Goal: Entertainment & Leisure: Consume media (video, audio)

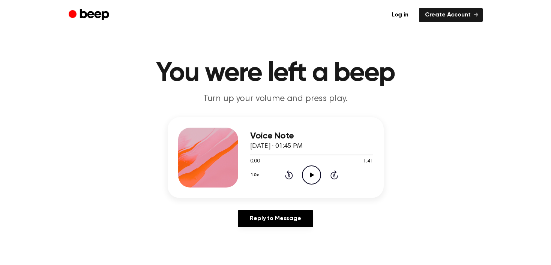
click at [312, 171] on icon "Play Audio" at bounding box center [311, 175] width 19 height 19
click at [312, 171] on icon "Pause Audio" at bounding box center [311, 175] width 19 height 19
click at [309, 174] on icon "Play Audio" at bounding box center [311, 175] width 19 height 19
click at [313, 178] on icon "Play Audio" at bounding box center [311, 175] width 19 height 19
click at [309, 177] on icon "Pause Audio" at bounding box center [311, 175] width 19 height 19
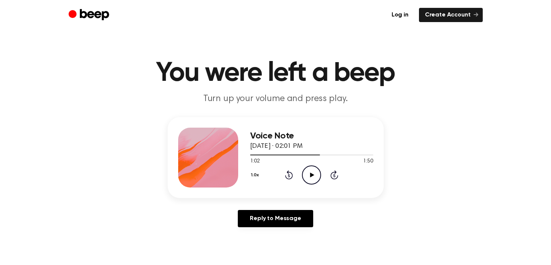
click at [333, 159] on div "1:02 1:50" at bounding box center [311, 162] width 123 height 8
click at [311, 171] on icon "Play Audio" at bounding box center [311, 175] width 19 height 19
click at [307, 177] on icon "Pause Audio" at bounding box center [311, 175] width 19 height 19
click at [326, 155] on div at bounding box center [294, 155] width 88 height 1
click at [317, 169] on icon "Play Audio" at bounding box center [311, 175] width 19 height 19
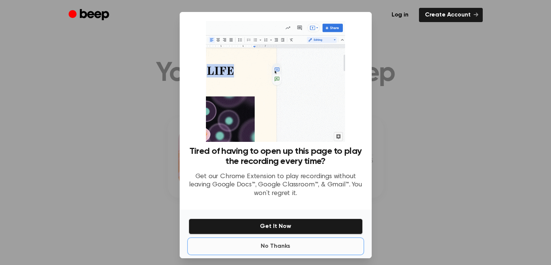
click at [277, 250] on button "No Thanks" at bounding box center [276, 246] width 174 height 15
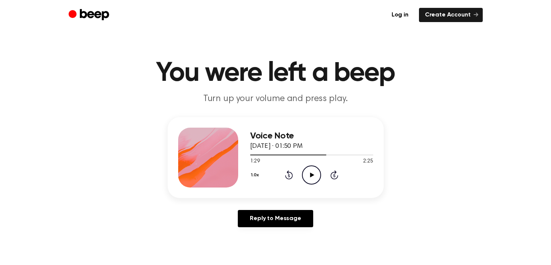
click at [309, 168] on icon "Play Audio" at bounding box center [311, 175] width 19 height 19
click at [311, 176] on icon at bounding box center [312, 175] width 4 height 5
click at [313, 177] on icon at bounding box center [311, 175] width 3 height 5
click at [320, 178] on circle at bounding box center [311, 175] width 18 height 18
click at [309, 179] on icon "Play Audio" at bounding box center [311, 175] width 19 height 19
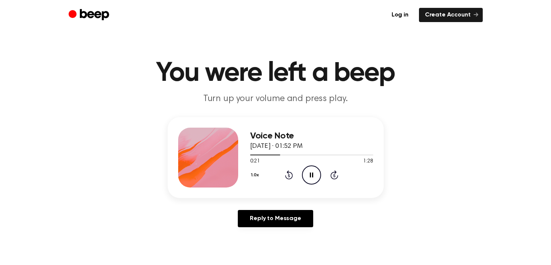
click at [313, 183] on icon "Pause Audio" at bounding box center [311, 175] width 19 height 19
click at [316, 173] on icon "Play Audio" at bounding box center [311, 175] width 19 height 19
click at [306, 176] on icon "Pause Audio" at bounding box center [311, 175] width 19 height 19
click at [309, 172] on icon "Play Audio" at bounding box center [311, 175] width 19 height 19
click at [310, 186] on div "Voice Note [DATE] · 01:58 PM 1:07 2:22 Your browser does not support the [objec…" at bounding box center [311, 158] width 123 height 60
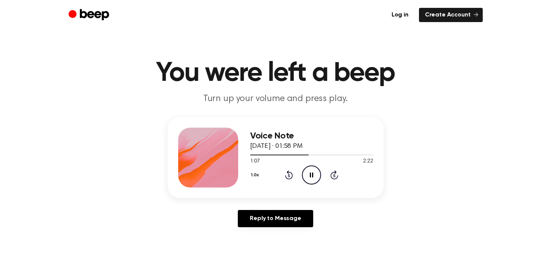
click at [310, 185] on div "Voice Note [DATE] · 01:58 PM 1:07 2:22 Your browser does not support the [objec…" at bounding box center [311, 158] width 123 height 60
click at [310, 179] on icon "Pause Audio" at bounding box center [311, 175] width 19 height 19
click at [310, 176] on icon at bounding box center [312, 175] width 4 height 5
click at [310, 176] on icon at bounding box center [311, 175] width 3 height 5
